Goal: Information Seeking & Learning: Check status

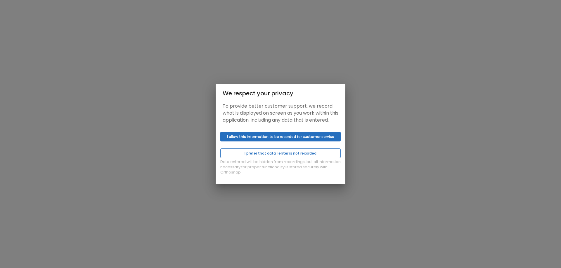
click at [277, 158] on button "I prefer that data I enter is not recorded" at bounding box center [280, 154] width 120 height 10
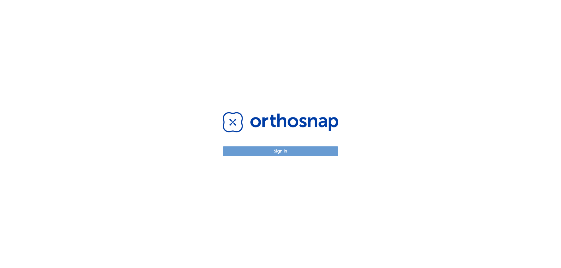
click at [282, 151] on button "Sign in" at bounding box center [280, 152] width 116 height 10
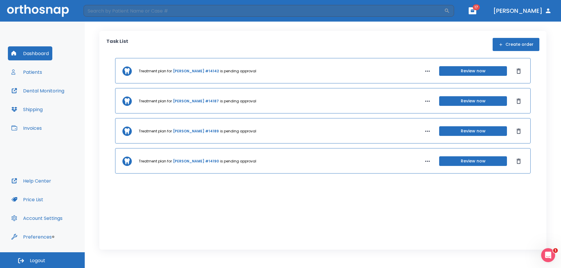
click at [32, 70] on button "Patients" at bounding box center [27, 72] width 38 height 14
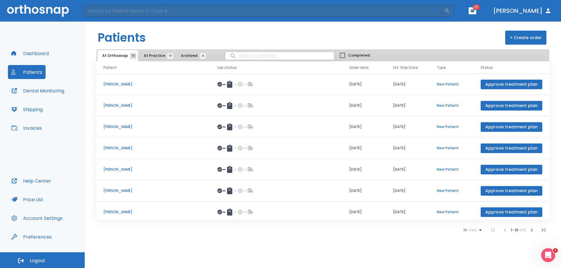
click at [145, 57] on span "At Practice 13" at bounding box center [157, 55] width 27 height 5
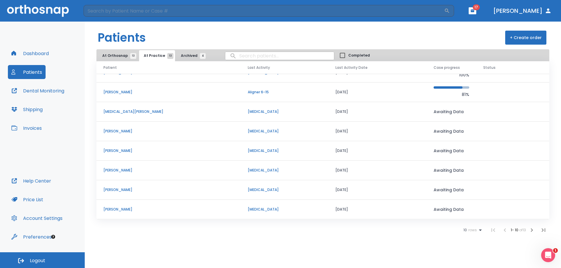
click at [188, 54] on span "Archived 4" at bounding box center [192, 55] width 22 height 5
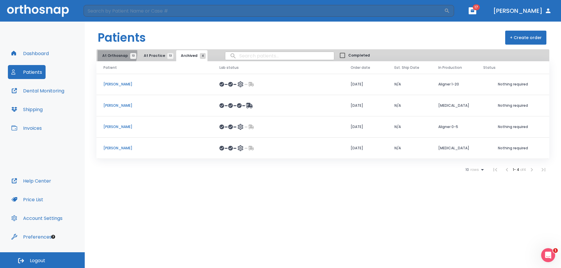
click at [109, 53] on span "At Orthosnap 13" at bounding box center [117, 55] width 31 height 5
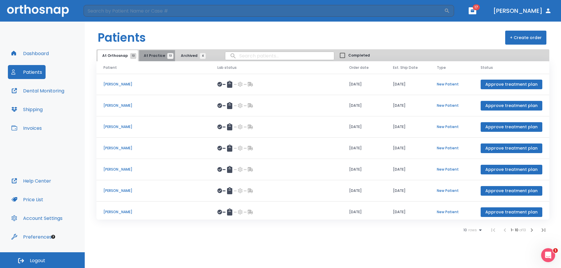
click at [163, 58] on button "At Practice 13" at bounding box center [157, 55] width 36 height 11
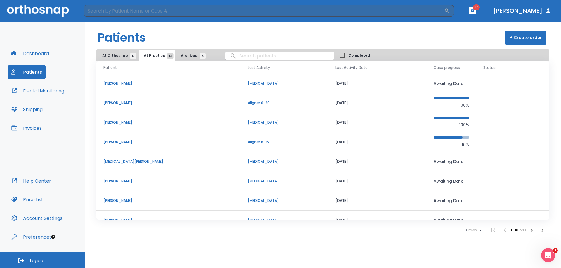
click at [130, 51] on button "At Orthosnap 13" at bounding box center [118, 55] width 40 height 11
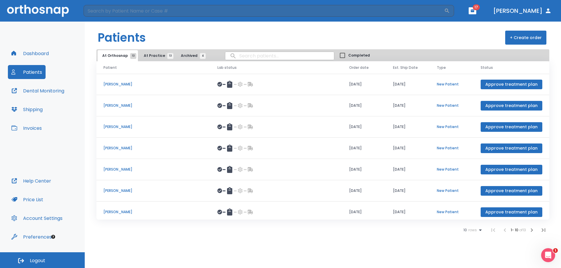
click at [181, 55] on span "Archived 4" at bounding box center [192, 55] width 22 height 5
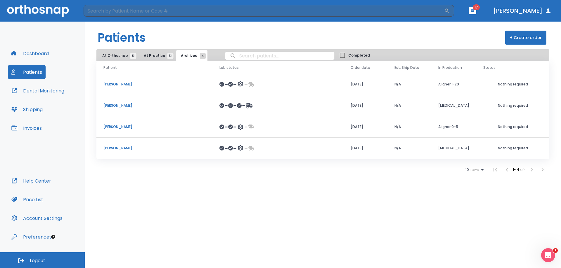
click at [46, 89] on button "Dental Monitoring" at bounding box center [38, 91] width 60 height 14
click at [41, 56] on button "Dashboard" at bounding box center [30, 53] width 44 height 14
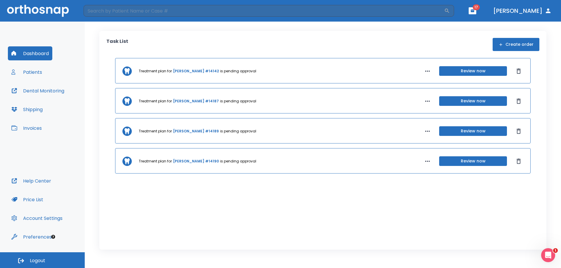
drag, startPoint x: 26, startPoint y: 63, endPoint x: 26, endPoint y: 70, distance: 7.6
click at [26, 70] on div "Dashboard Patients Dental Monitoring Shipping Invoices" at bounding box center [42, 110] width 69 height 128
click at [26, 70] on button "Patients" at bounding box center [27, 72] width 38 height 14
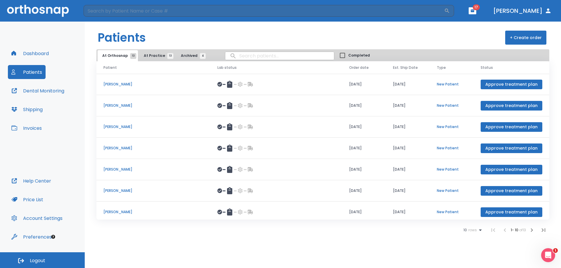
click at [162, 54] on span "At Practice 13" at bounding box center [157, 55] width 27 height 5
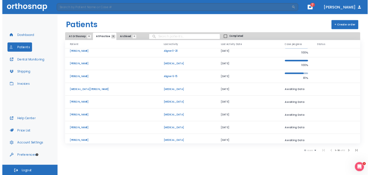
scroll to position [50, 0]
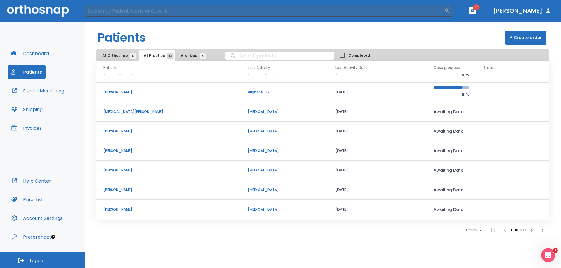
click at [34, 53] on button "Dashboard" at bounding box center [30, 53] width 44 height 14
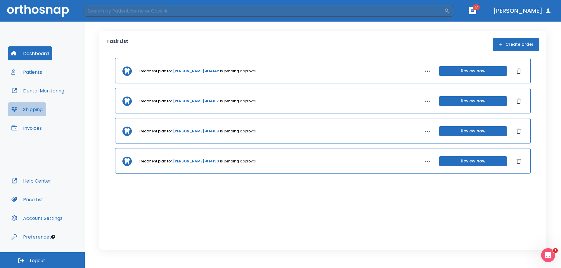
click at [41, 102] on button "Shipping" at bounding box center [27, 109] width 38 height 14
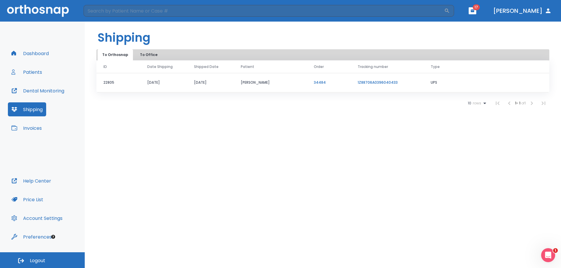
click at [40, 87] on button "Dental Monitoring" at bounding box center [38, 91] width 60 height 14
click at [133, 11] on input "search" at bounding box center [264, 11] width 360 height 12
click at [201, 194] on div "Shipping To Orthosnap To Office ID Date Shipping Shipped Date Patient Order Tra…" at bounding box center [323, 145] width 476 height 247
click at [252, 143] on div "Shipping To Orthosnap To Office ID Date Shipping Shipped Date Patient Order Tra…" at bounding box center [323, 145] width 476 height 247
click at [124, 13] on input "search" at bounding box center [264, 11] width 360 height 12
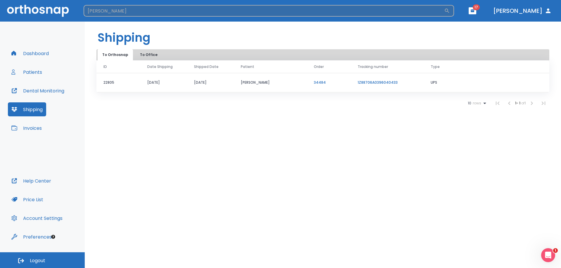
type input "buckmiller"
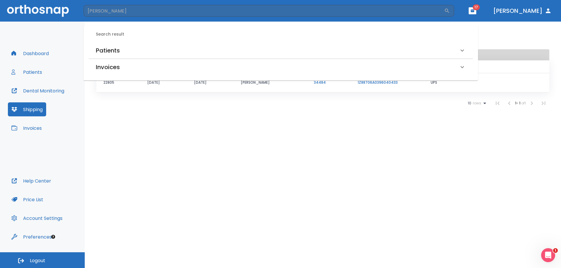
click at [112, 46] on h6 "Patients" at bounding box center [108, 50] width 24 height 9
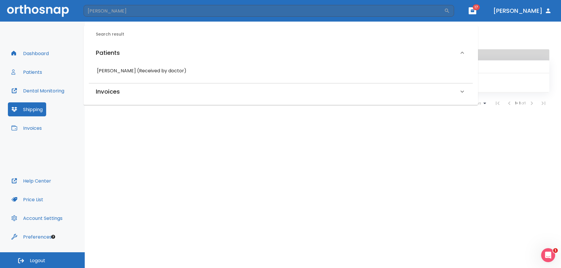
click at [125, 68] on h6 "Tiffany Buckmiller (Received by doctor)" at bounding box center [280, 71] width 367 height 8
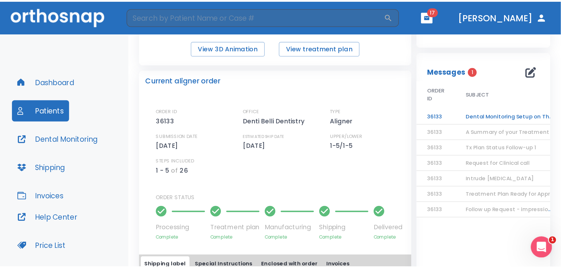
scroll to position [88, 0]
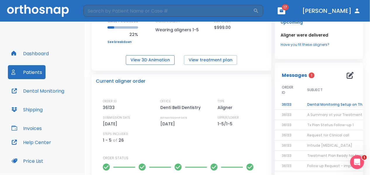
click at [145, 61] on button "View 3D Animation" at bounding box center [150, 60] width 49 height 10
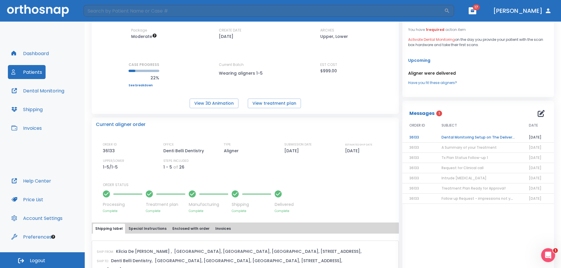
scroll to position [0, 0]
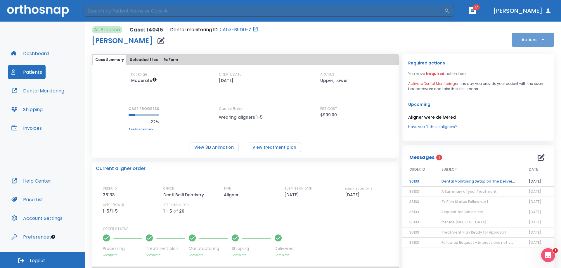
click at [540, 37] on icon "button" at bounding box center [543, 40] width 6 height 6
click at [341, 18] on div at bounding box center [280, 134] width 561 height 268
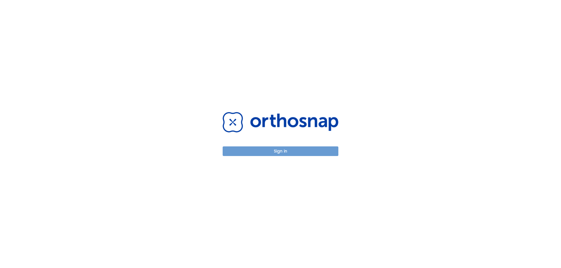
click at [298, 150] on button "Sign in" at bounding box center [280, 152] width 116 height 10
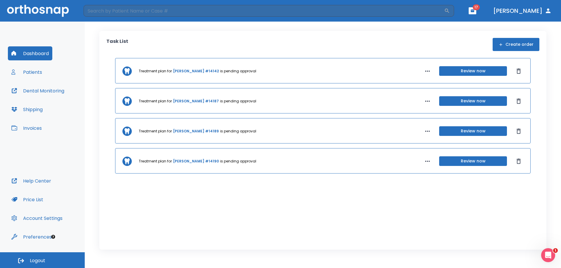
click at [393, 37] on div "Task List Create order Treatment plan for [PERSON_NAME] #14142 is pending appro…" at bounding box center [322, 140] width 447 height 219
